Goal: Task Accomplishment & Management: Use online tool/utility

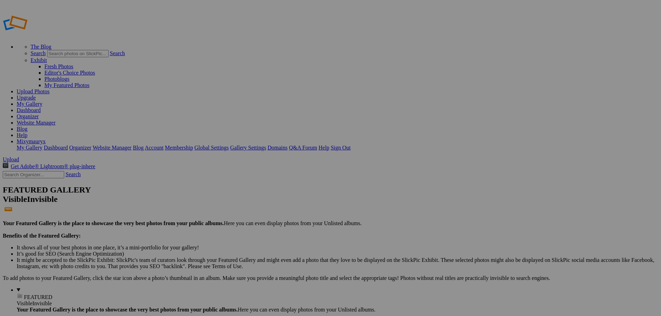
drag, startPoint x: 51, startPoint y: 261, endPoint x: 53, endPoint y: 256, distance: 5.1
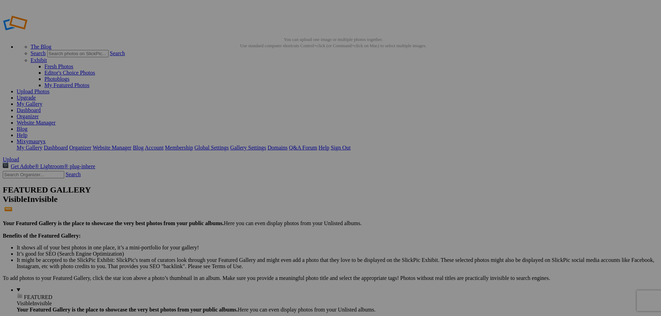
drag, startPoint x: 29, startPoint y: 248, endPoint x: 69, endPoint y: 126, distance: 128.1
